Goal: Navigation & Orientation: Find specific page/section

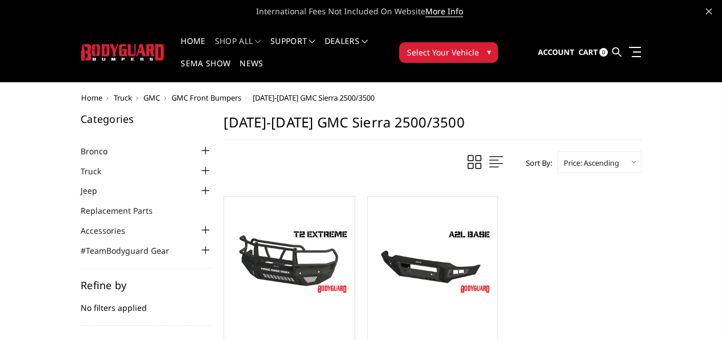
click at [114, 93] on span "Truck" at bounding box center [123, 98] width 18 height 10
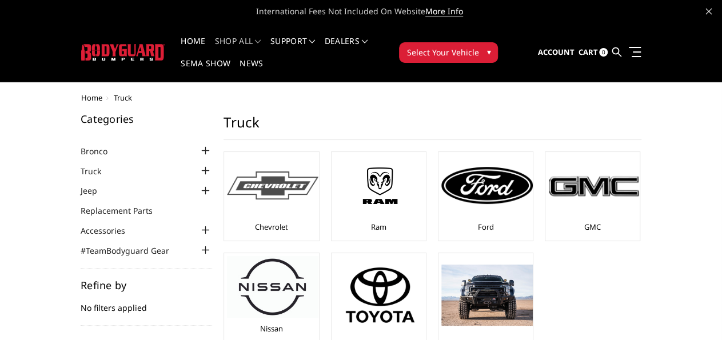
click at [227, 172] on img at bounding box center [272, 186] width 91 height 28
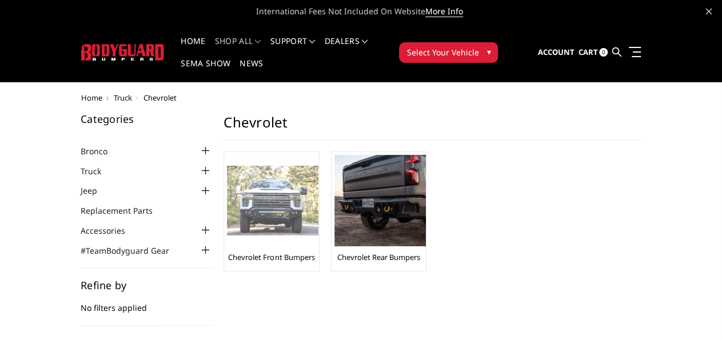
click at [228, 252] on link "Chevrolet Front Bumpers" at bounding box center [271, 257] width 86 height 10
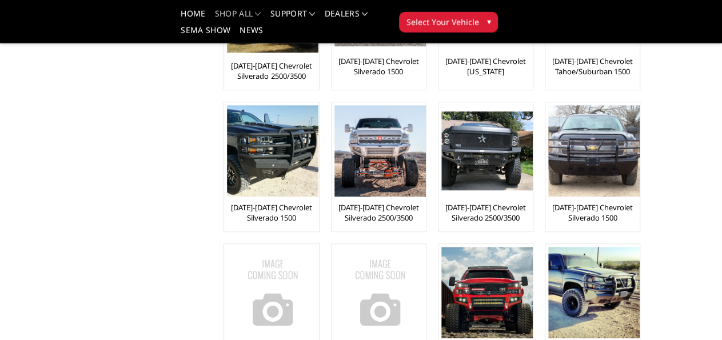
scroll to position [317, 0]
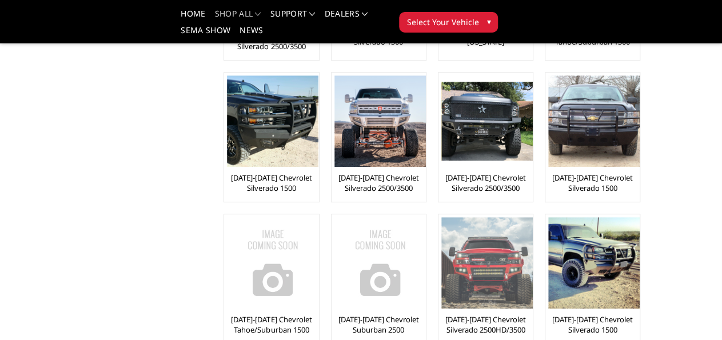
click at [530, 314] on link "[DATE]-[DATE] Chevrolet Silverado 2500HD/3500" at bounding box center [485, 324] width 89 height 21
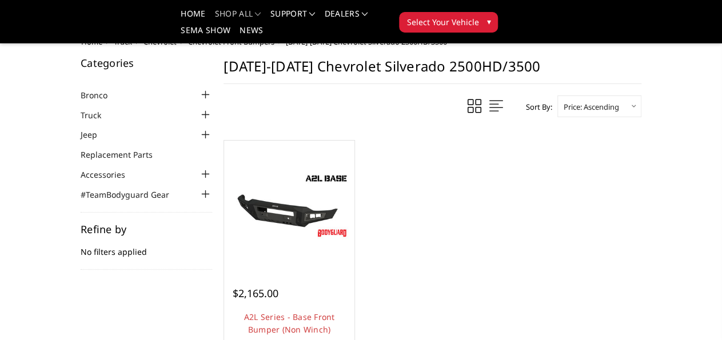
scroll to position [79, 0]
